Goal: Information Seeking & Learning: Learn about a topic

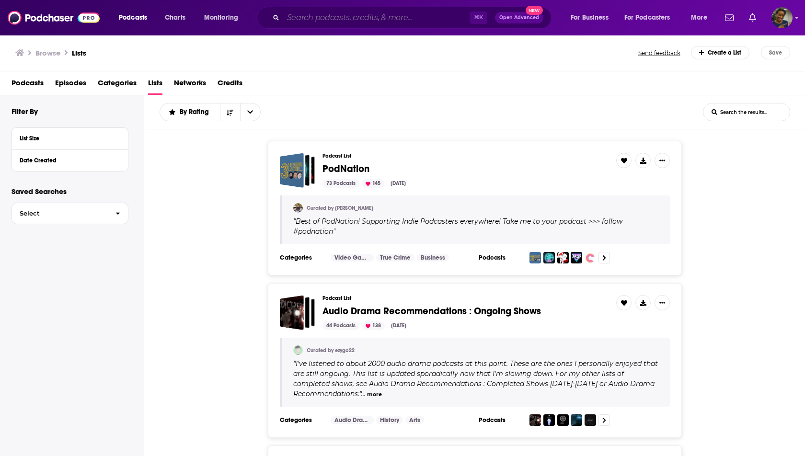
click at [296, 22] on input "Search podcasts, credits, & more..." at bounding box center [376, 17] width 186 height 15
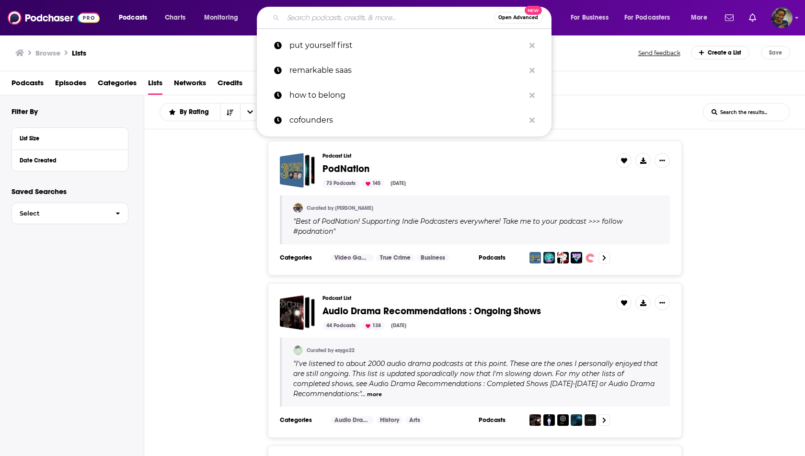
paste input "Hurt to Healing"
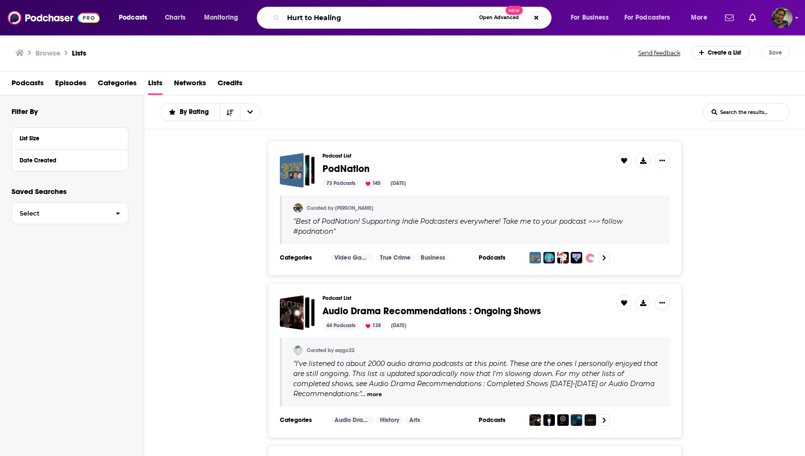
type input "Hurt to Healing"
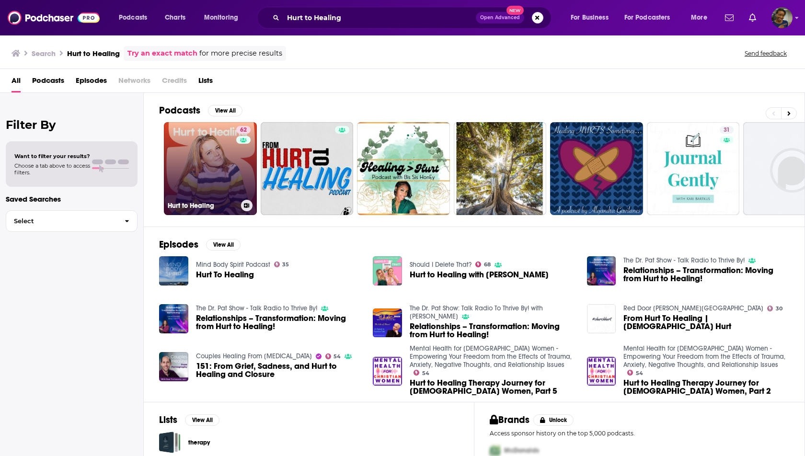
click at [197, 160] on link "62 Hurt to Healing" at bounding box center [210, 168] width 93 height 93
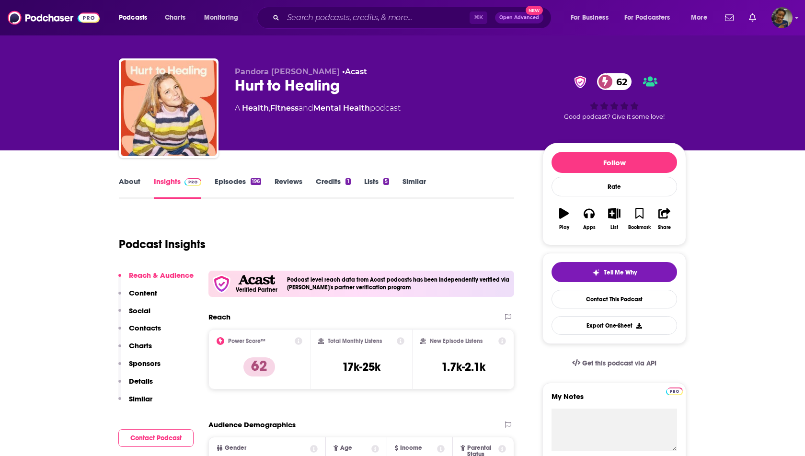
scroll to position [5, 0]
click at [129, 178] on link "About" at bounding box center [130, 188] width 22 height 22
